Goal: Information Seeking & Learning: Learn about a topic

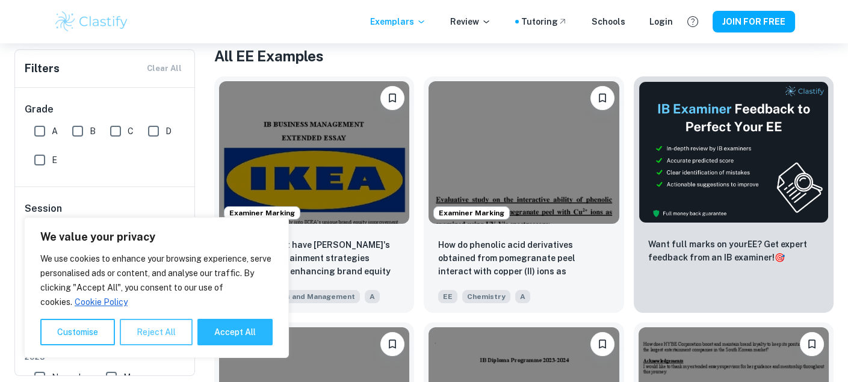
click at [163, 332] on button "Reject All" at bounding box center [156, 332] width 73 height 26
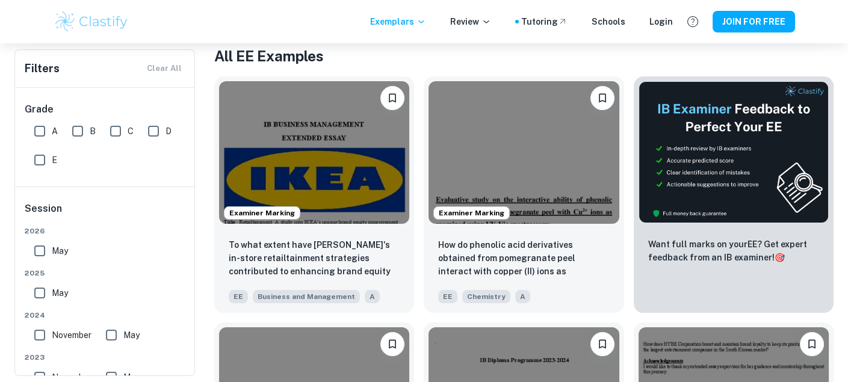
click at [40, 129] on input "A" at bounding box center [40, 131] width 24 height 24
checkbox input "true"
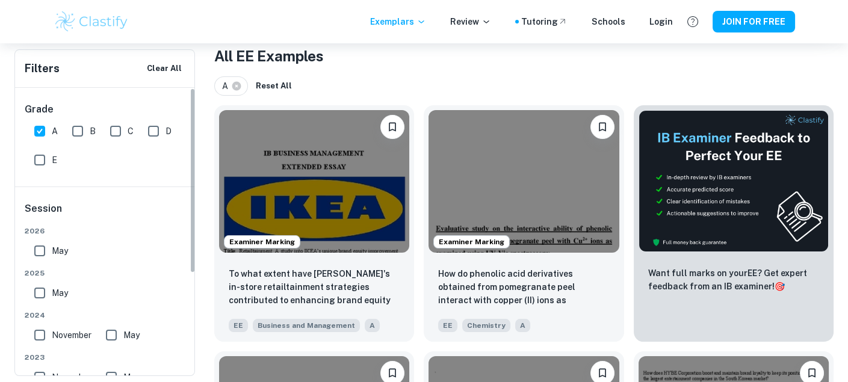
click at [42, 69] on h6 "Filters" at bounding box center [42, 68] width 35 height 17
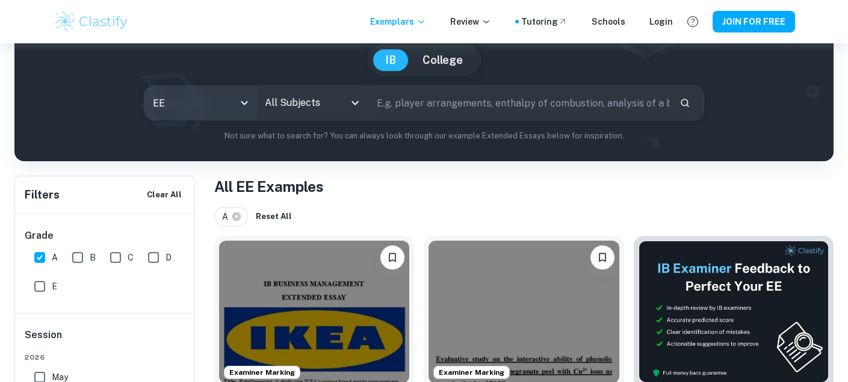
scroll to position [108, 0]
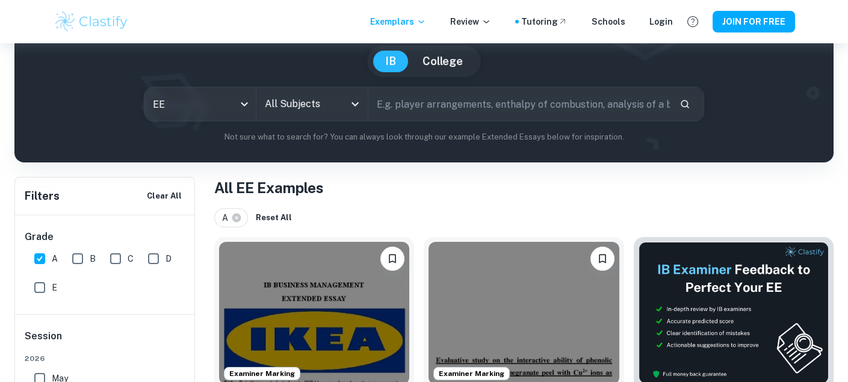
click at [333, 105] on input "All Subjects" at bounding box center [303, 104] width 82 height 23
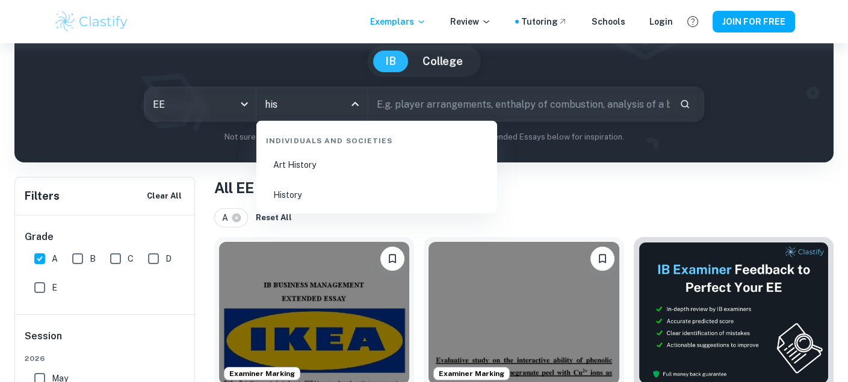
click at [309, 191] on li "History" at bounding box center [376, 195] width 231 height 28
type input "History"
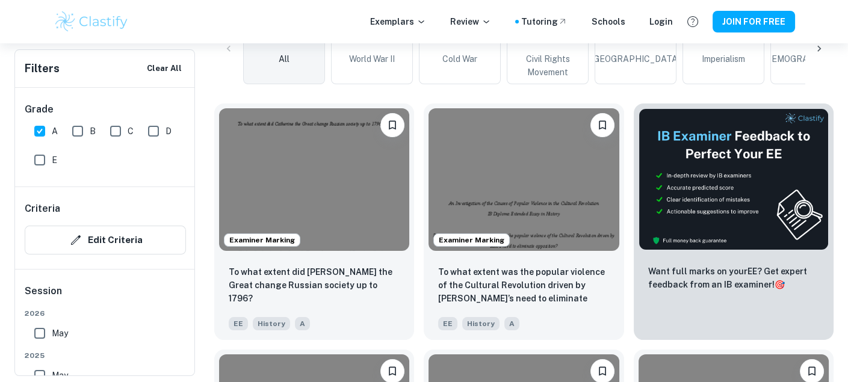
scroll to position [352, 0]
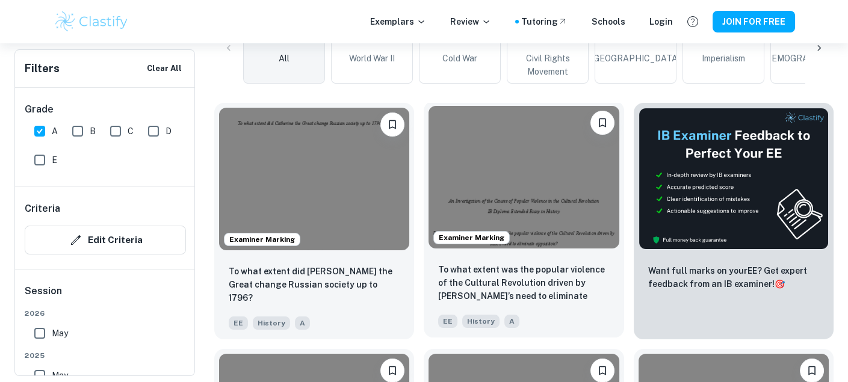
click at [439, 149] on img at bounding box center [523, 177] width 190 height 143
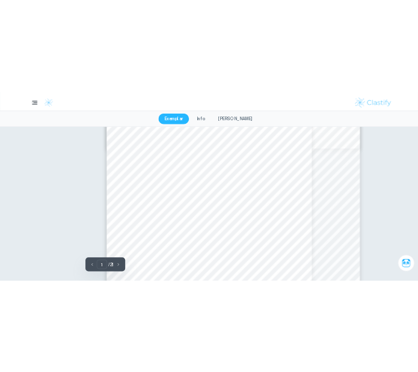
scroll to position [3050, 0]
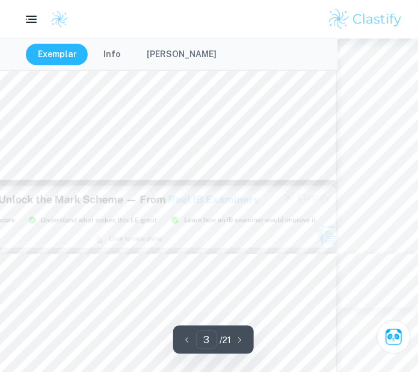
type input "2"
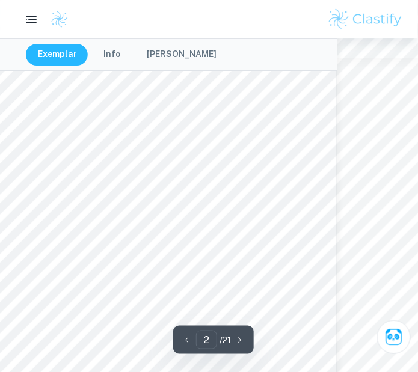
scroll to position [690, 0]
